Goal: Task Accomplishment & Management: Manage account settings

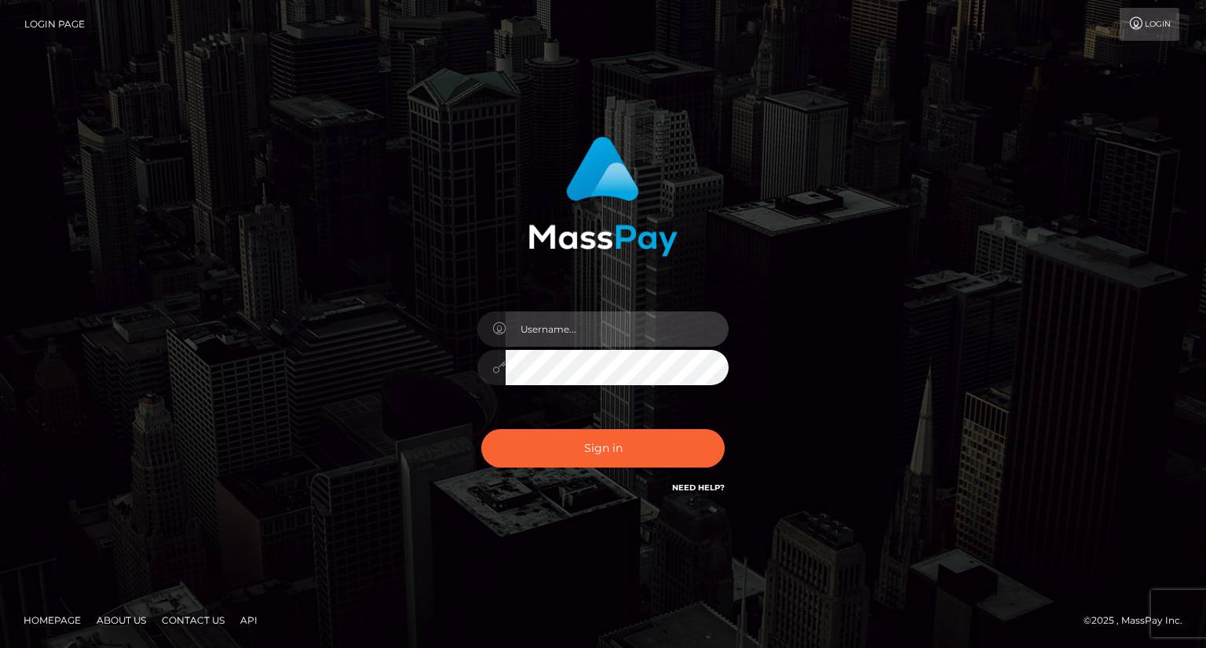
click at [619, 318] on input "text" at bounding box center [617, 329] width 223 height 35
type input "alexander rea"
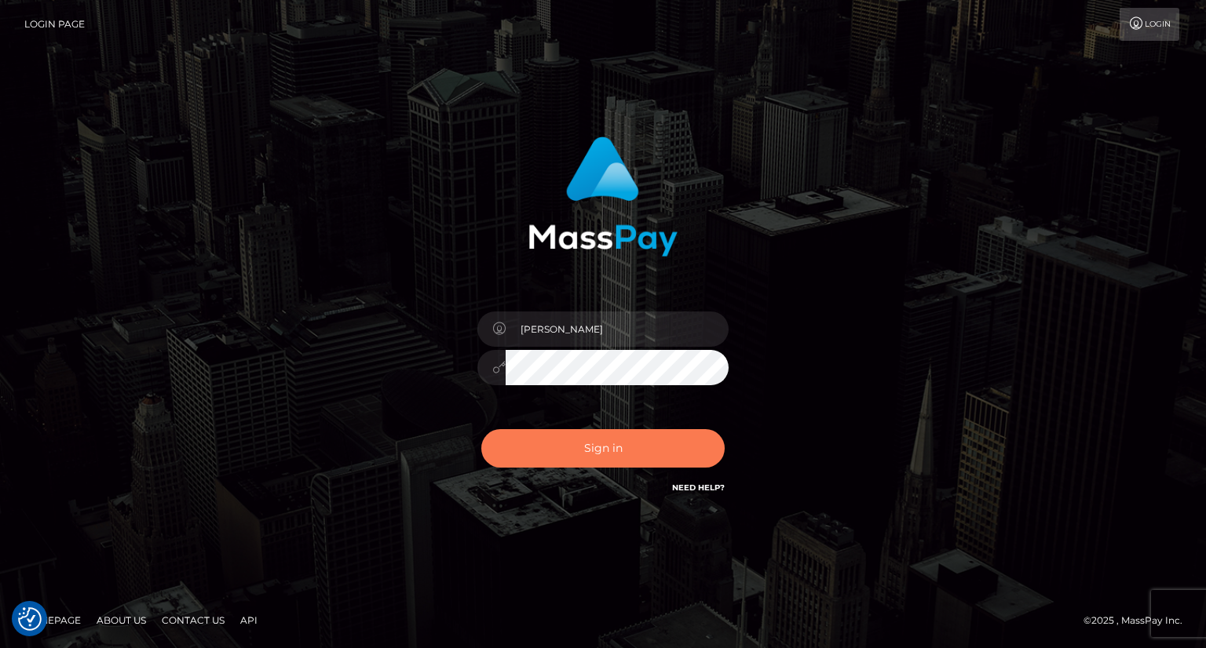
click at [551, 440] on button "Sign in" at bounding box center [602, 448] width 243 height 38
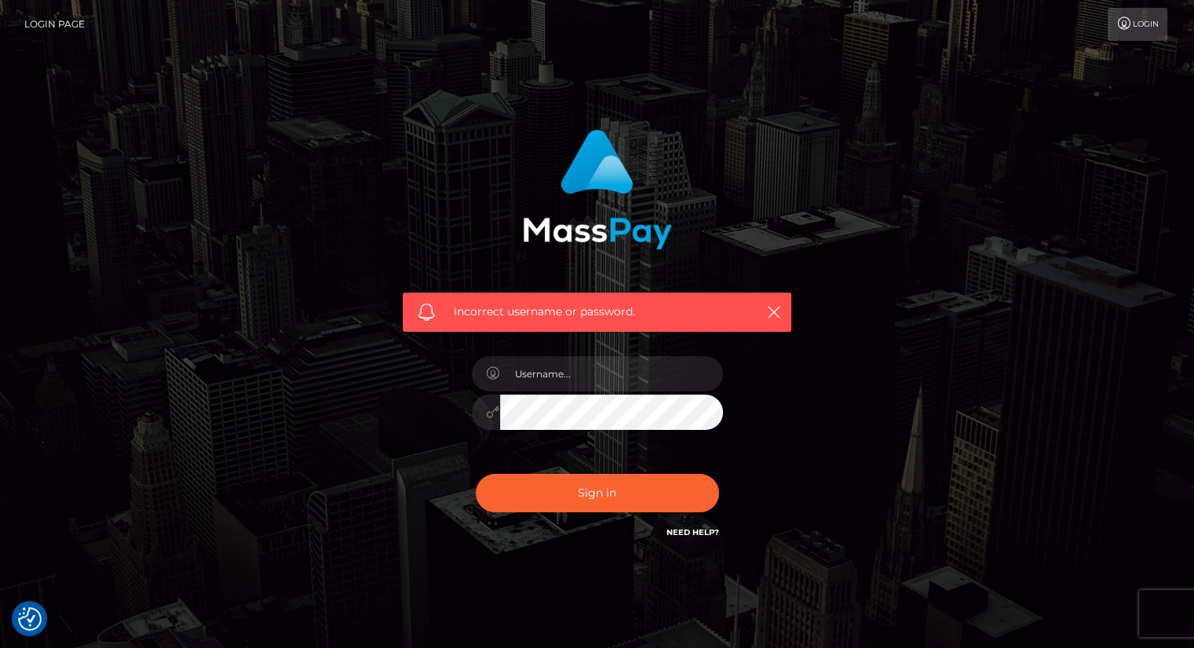
click at [228, 114] on div "Incorrect username or password." at bounding box center [597, 343] width 1194 height 687
click at [57, 19] on link "Login Page" at bounding box center [54, 24] width 60 height 33
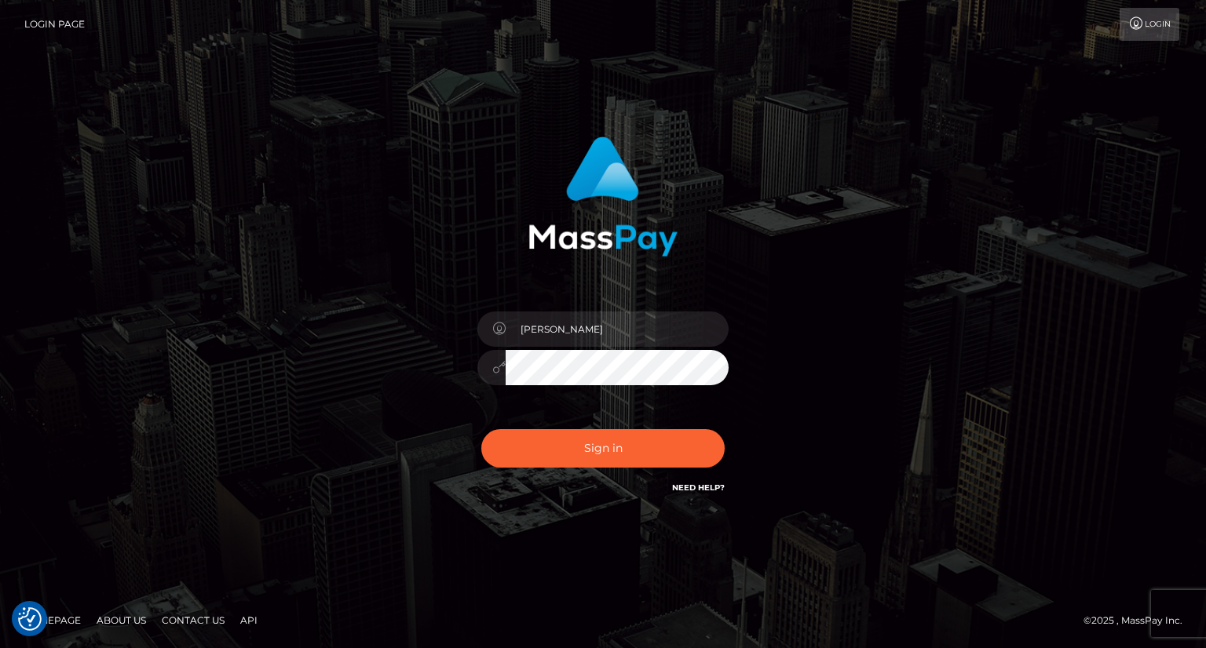
checkbox input "true"
click at [619, 321] on input "text" at bounding box center [617, 329] width 223 height 35
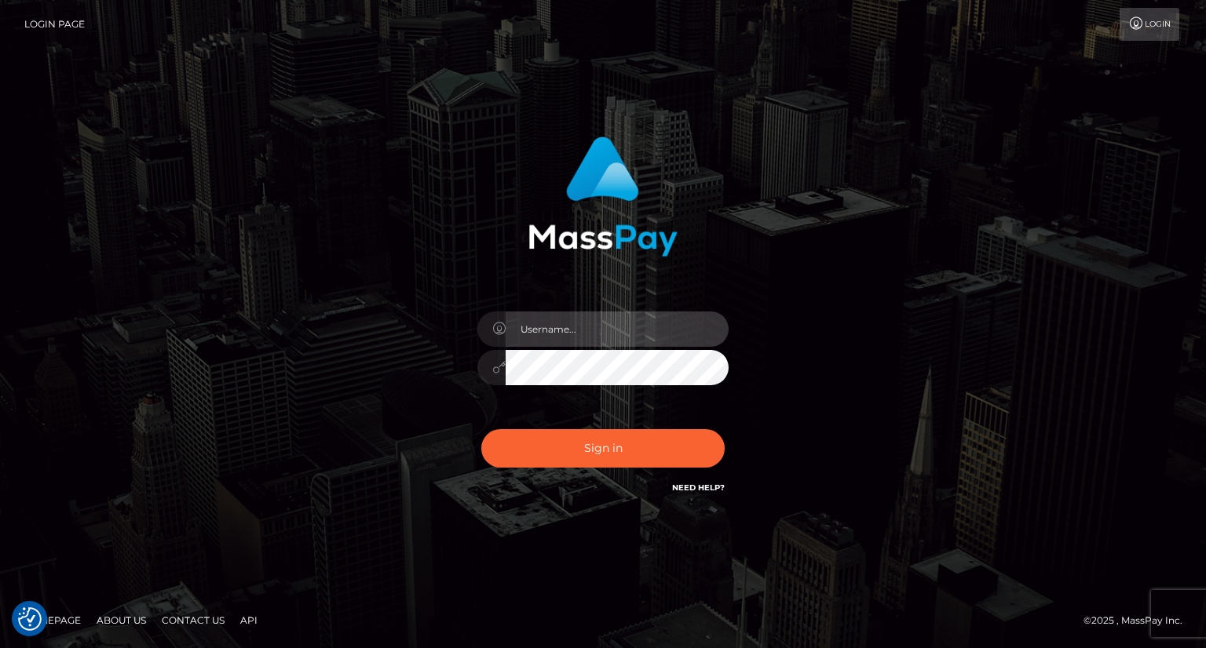
type input "alexander rea"
click at [599, 331] on input "alexander rea" at bounding box center [617, 329] width 223 height 35
click at [792, 345] on div "alexander rea Sign in" at bounding box center [603, 317] width 412 height 384
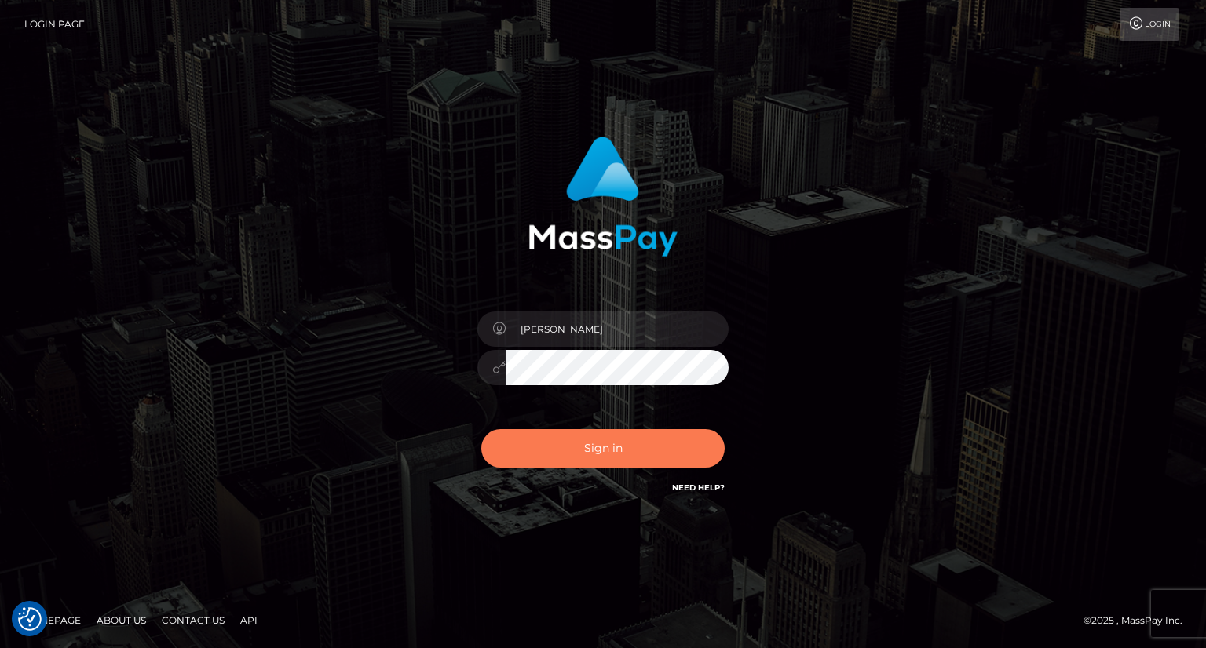
click at [582, 448] on button "Sign in" at bounding box center [602, 448] width 243 height 38
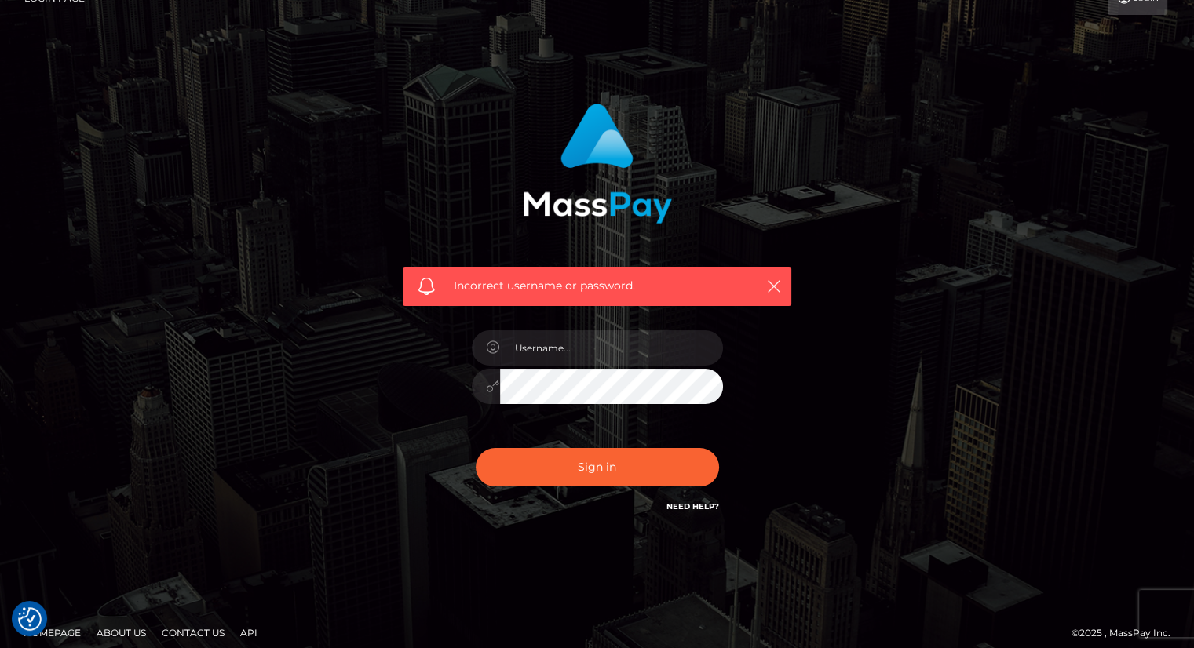
scroll to position [38, 0]
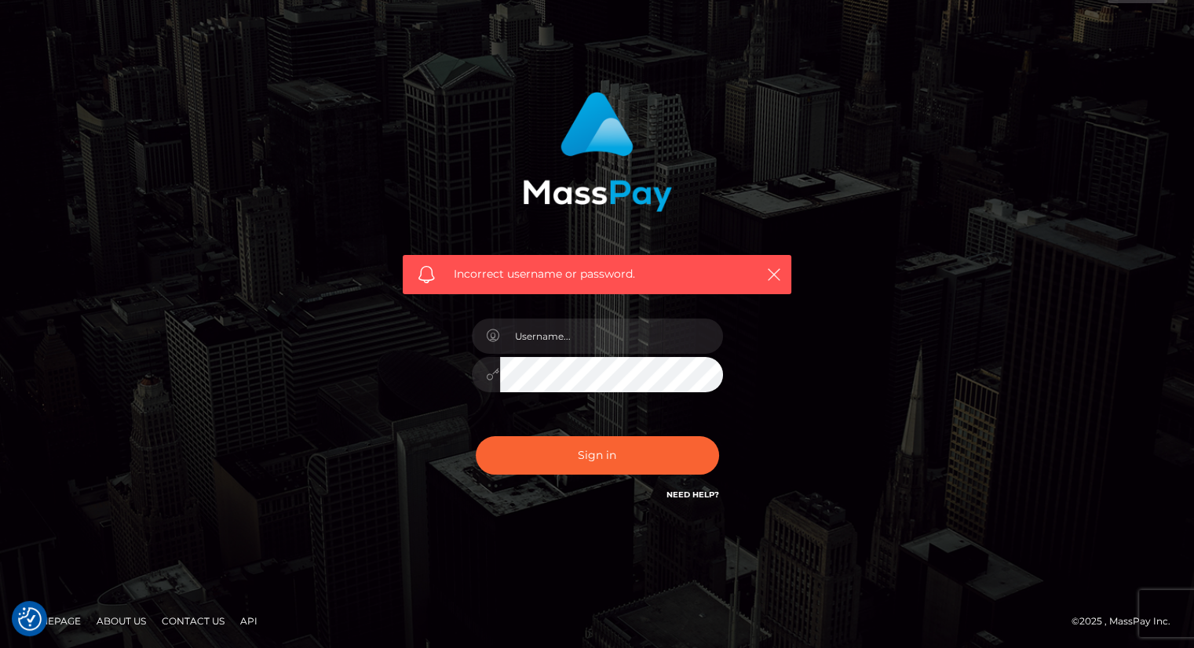
click at [678, 494] on link "Need Help?" at bounding box center [692, 495] width 53 height 10
click at [905, 354] on div "Incorrect username or password." at bounding box center [597, 305] width 895 height 451
